Goal: Find contact information: Find contact information

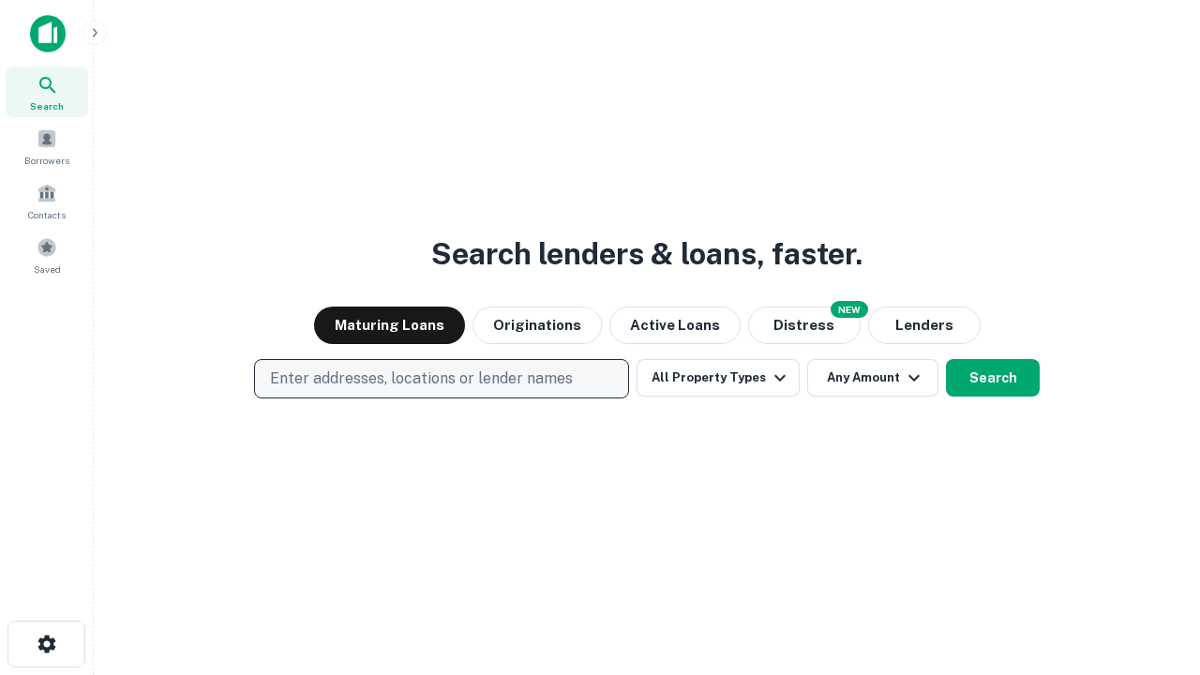
click at [441, 379] on p "Enter addresses, locations or lender names" at bounding box center [421, 378] width 303 height 22
type input "**********"
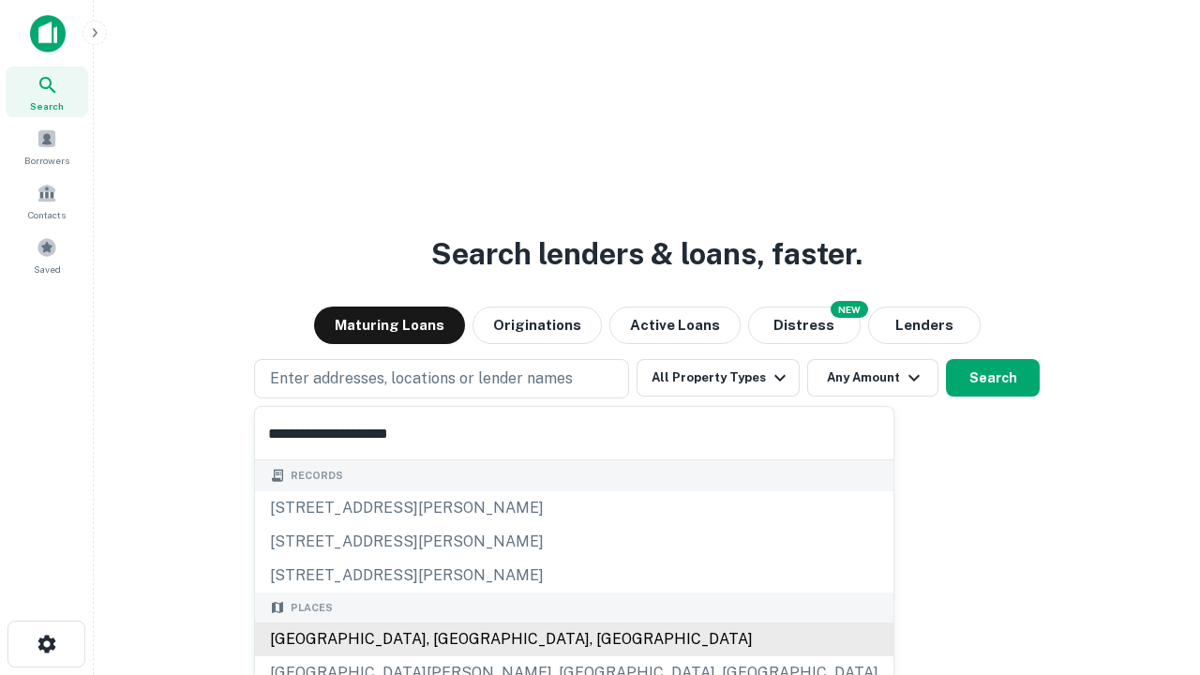
click at [448, 639] on div "Santa Monica, CA, USA" at bounding box center [574, 639] width 638 height 34
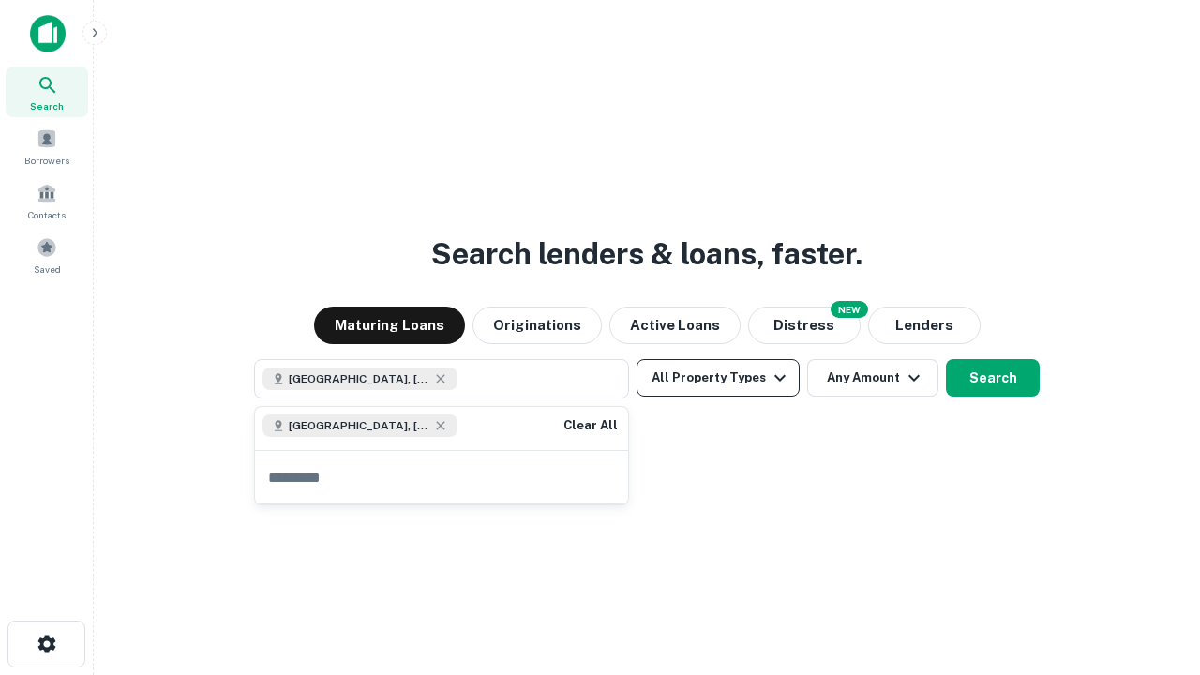
click at [718, 378] on button "All Property Types" at bounding box center [717, 377] width 163 height 37
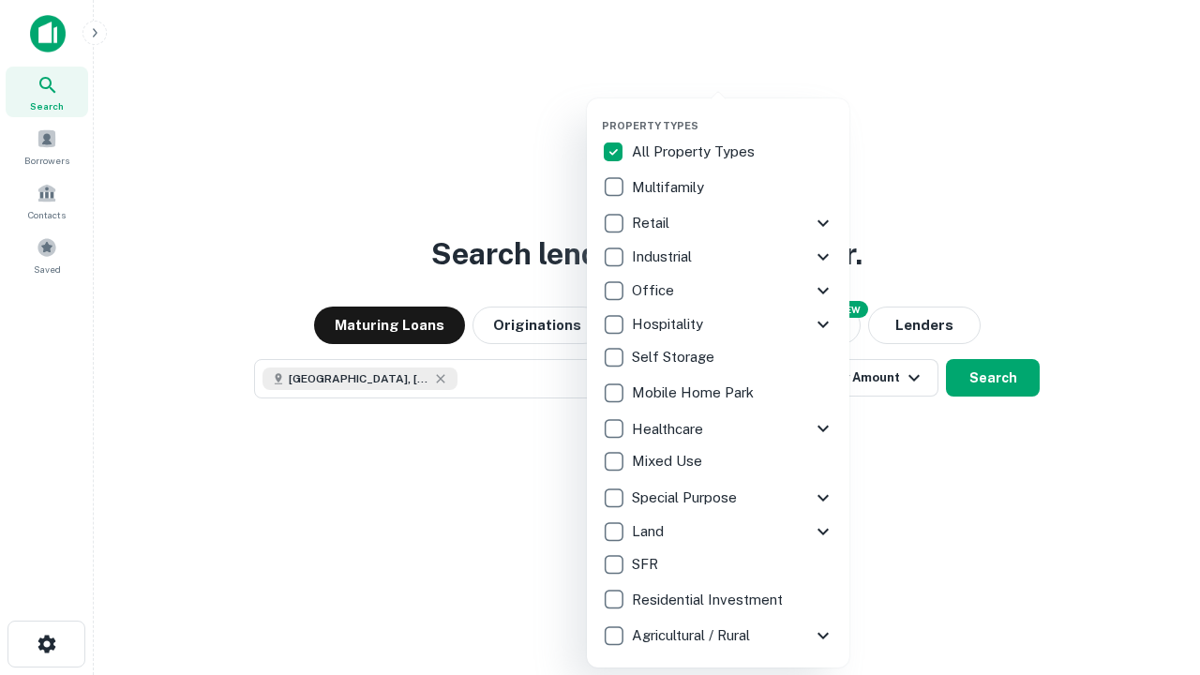
click at [733, 113] on button "button" at bounding box center [733, 113] width 262 height 1
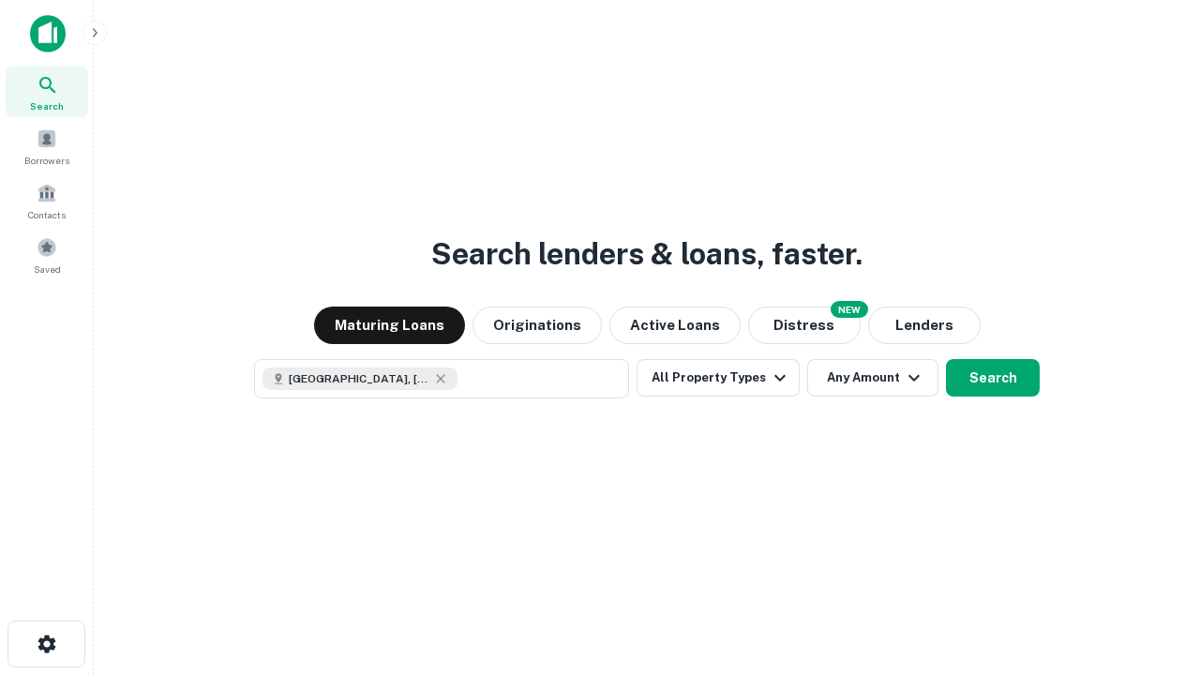
scroll to position [30, 0]
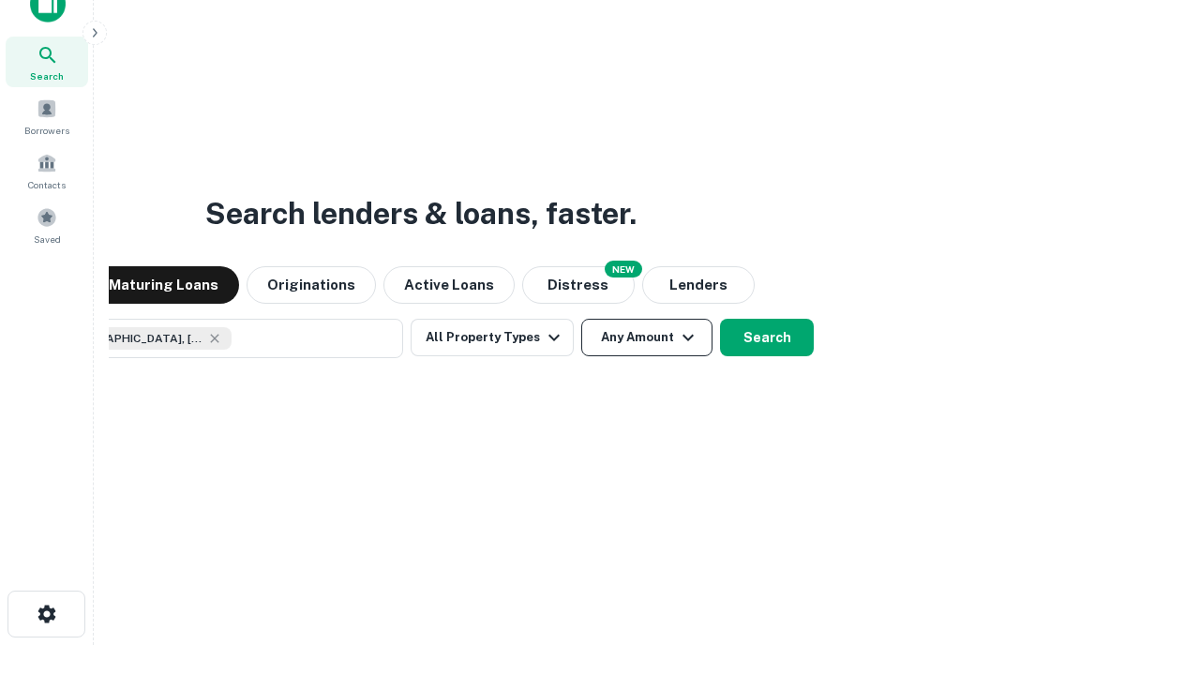
click at [581, 319] on button "Any Amount" at bounding box center [646, 337] width 131 height 37
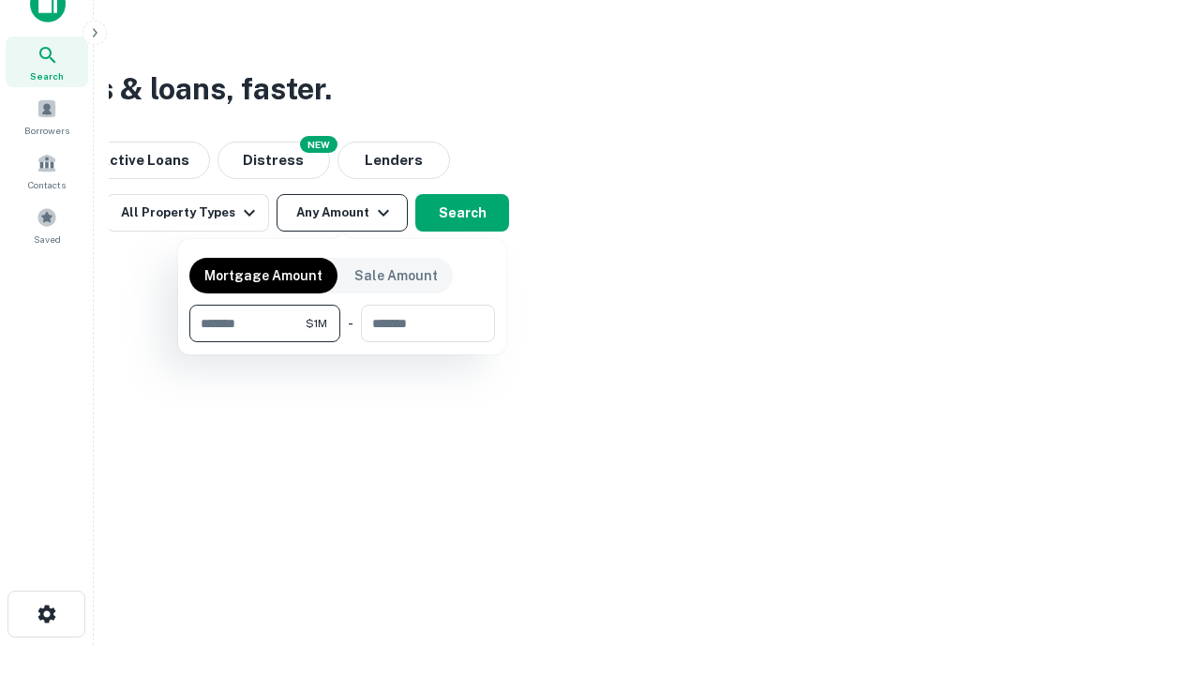
type input "*******"
click at [342, 342] on button "button" at bounding box center [342, 342] width 306 height 1
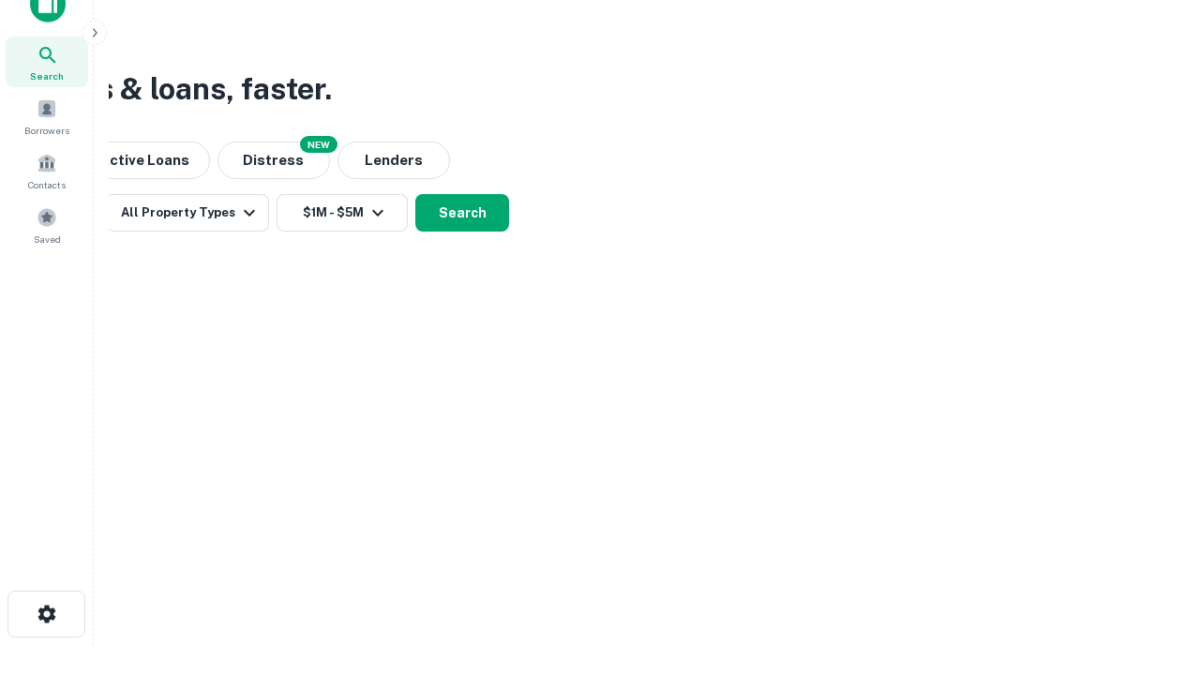
scroll to position [10, 346]
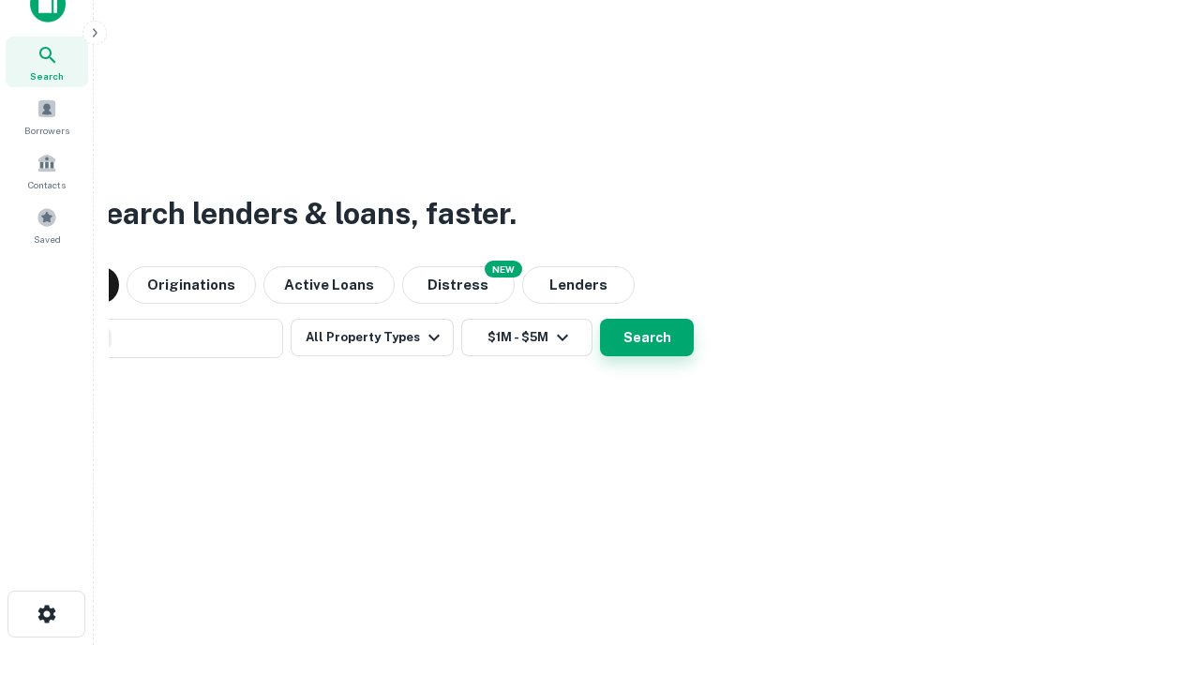
click at [600, 319] on button "Search" at bounding box center [647, 337] width 94 height 37
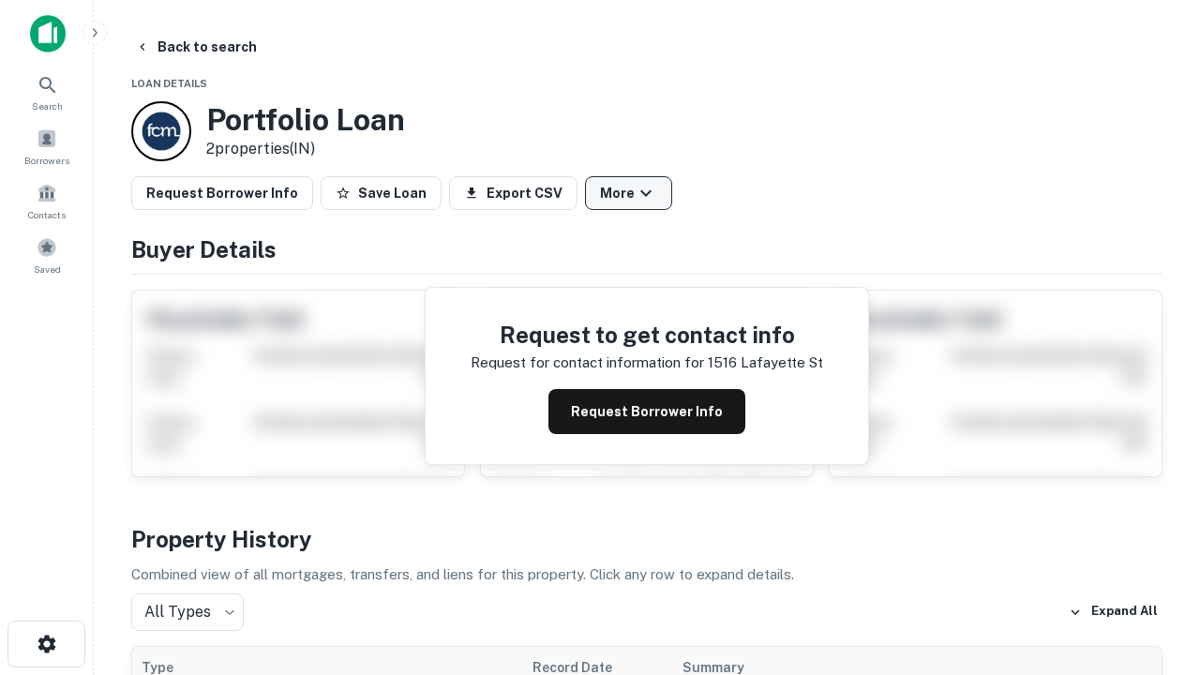
click at [628, 193] on button "More" at bounding box center [628, 193] width 87 height 34
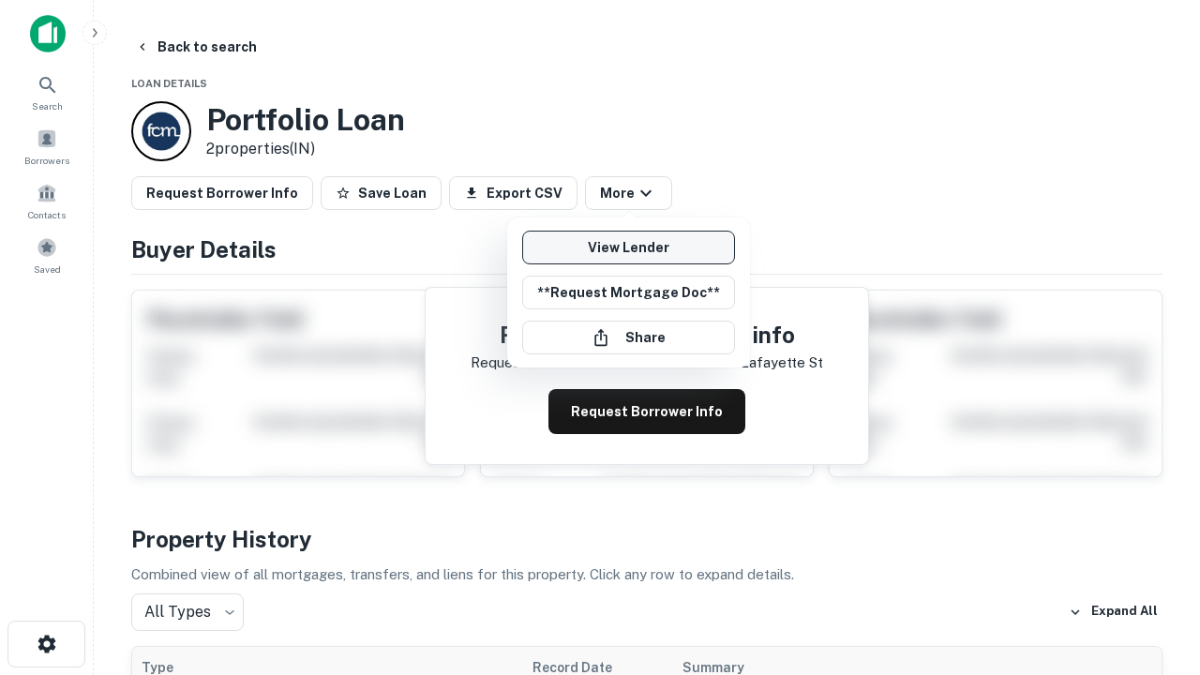
click at [628, 247] on link "View Lender" at bounding box center [628, 248] width 213 height 34
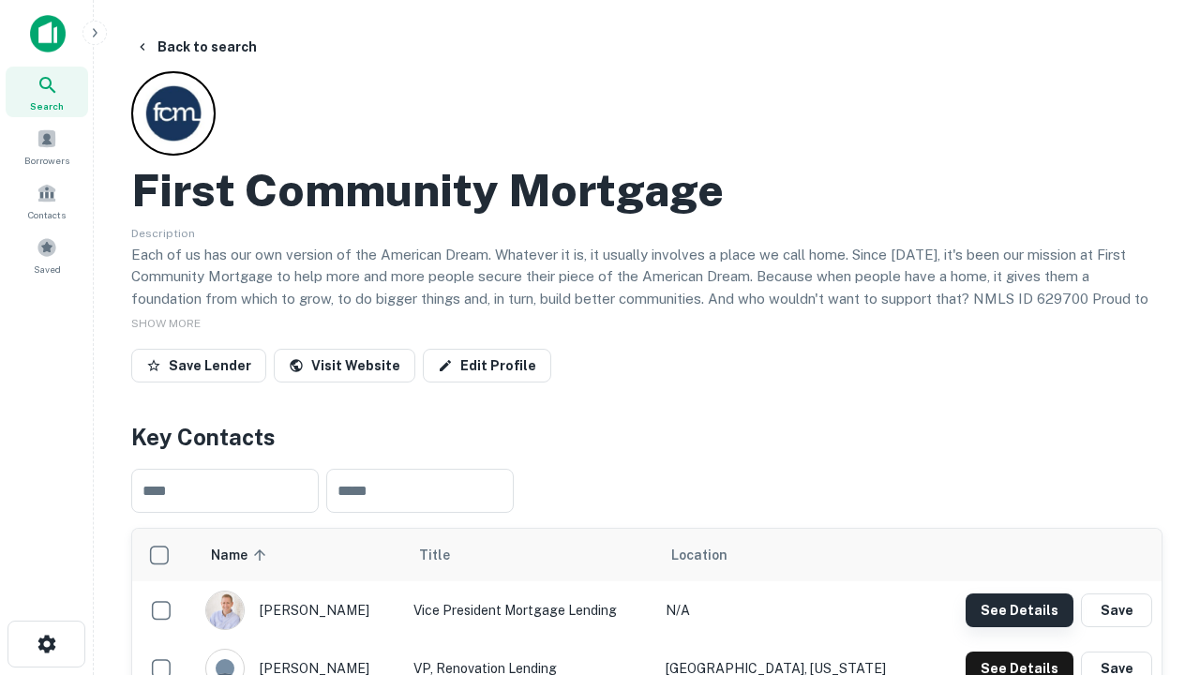
click at [1019, 609] on button "See Details" at bounding box center [1019, 610] width 108 height 34
click at [46, 644] on icon "button" at bounding box center [47, 644] width 22 height 22
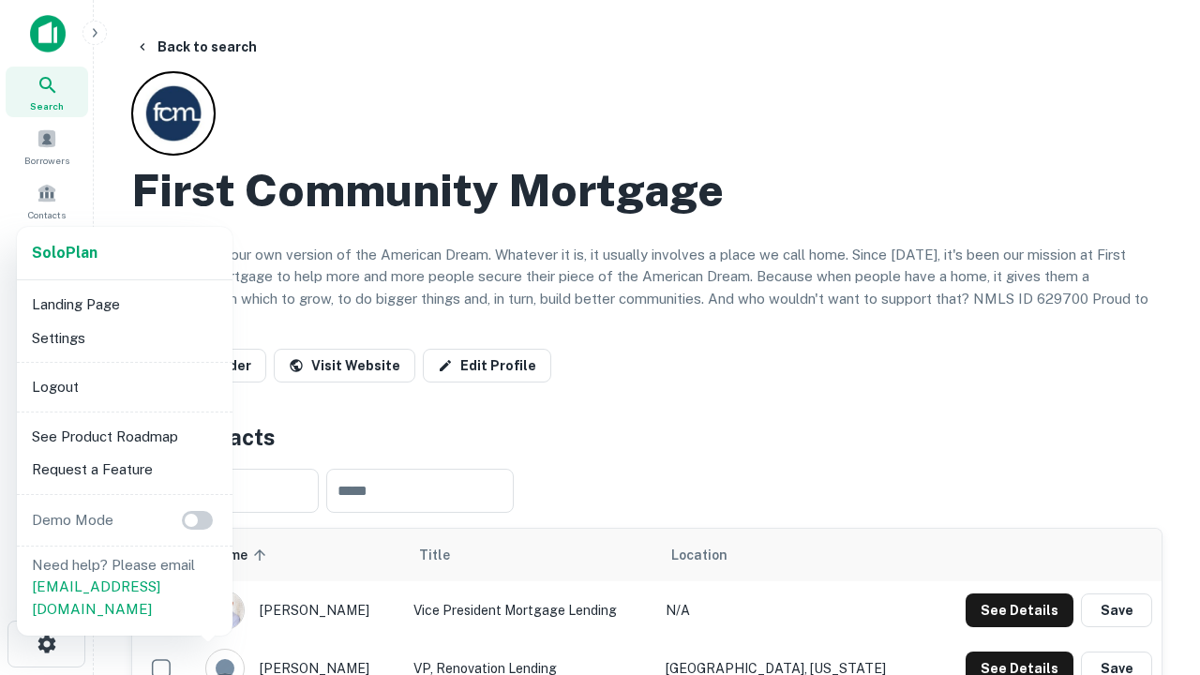
click at [124, 386] on li "Logout" at bounding box center [124, 387] width 201 height 34
